Goal: Task Accomplishment & Management: Manage account settings

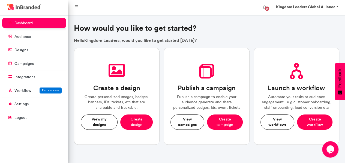
click at [315, 6] on strong "Kingdom Leaders Global Alliance" at bounding box center [305, 6] width 59 height 5
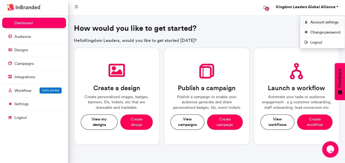
click at [318, 23] on link "Account settings" at bounding box center [322, 22] width 45 height 8
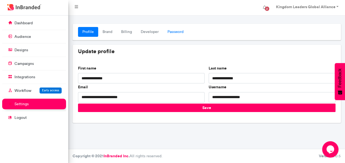
click at [173, 32] on link "Password" at bounding box center [175, 32] width 25 height 10
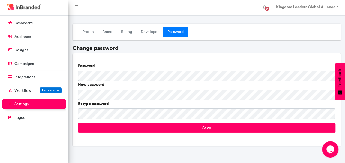
click at [313, 21] on div at bounding box center [206, 20] width 277 height 8
click at [94, 32] on link "Profile" at bounding box center [88, 32] width 20 height 10
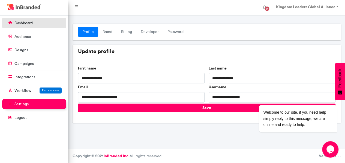
click at [32, 21] on p "dashboard" at bounding box center [23, 22] width 18 height 5
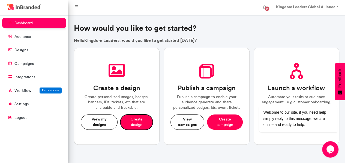
click at [141, 121] on button "Create design" at bounding box center [136, 121] width 32 height 15
click at [138, 123] on button "Create design" at bounding box center [136, 121] width 32 height 15
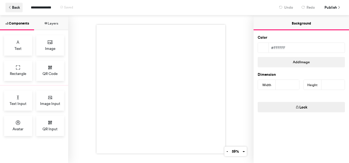
click at [8, 10] on button "Back" at bounding box center [13, 8] width 17 height 10
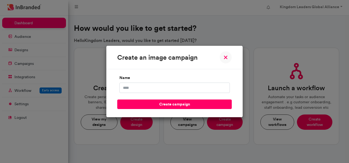
click at [130, 31] on div "create an image campaign name create campaign" at bounding box center [174, 81] width 349 height 163
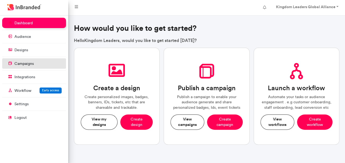
click at [30, 63] on p "campaigns" at bounding box center [23, 63] width 19 height 5
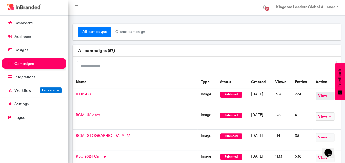
click at [322, 96] on span "view →" at bounding box center [324, 96] width 19 height 8
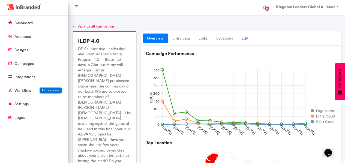
click at [246, 37] on link "Edit" at bounding box center [245, 39] width 16 height 10
click at [248, 38] on link "Edit" at bounding box center [245, 39] width 16 height 10
click at [244, 39] on link "Edit" at bounding box center [245, 39] width 16 height 10
click at [34, 61] on link "campaigns" at bounding box center [34, 63] width 64 height 10
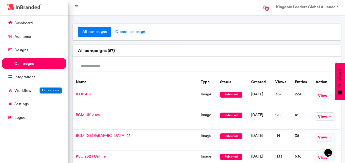
click at [135, 33] on span "create campaign" at bounding box center [130, 32] width 38 height 10
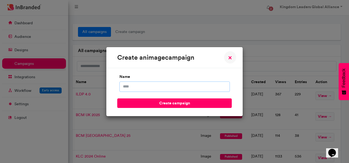
click at [148, 89] on input "name" at bounding box center [174, 87] width 110 height 10
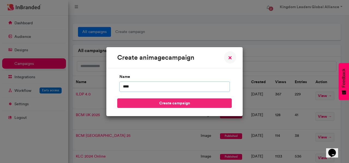
type input "****"
click at [153, 105] on button "create campaign" at bounding box center [174, 103] width 114 height 10
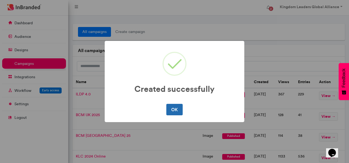
click at [180, 104] on button "OK" at bounding box center [174, 109] width 16 height 11
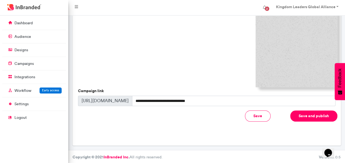
scroll to position [192, 0]
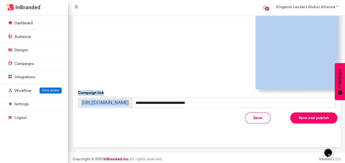
drag, startPoint x: 342, startPoint y: 105, endPoint x: 349, endPoint y: 84, distance: 22.8
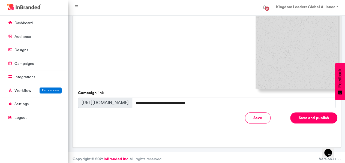
click at [236, 65] on div at bounding box center [206, 48] width 261 height 82
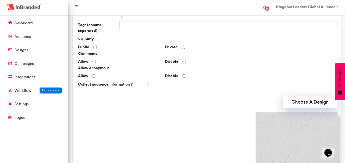
scroll to position [85, 0]
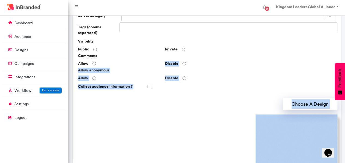
drag, startPoint x: 220, startPoint y: 66, endPoint x: 286, endPoint y: 163, distance: 117.3
click at [286, 163] on html "2 Kingdom Leaders Global Alliance Account settings Change password Logout dashb…" at bounding box center [172, 94] width 345 height 358
